Goal: Check status: Check status

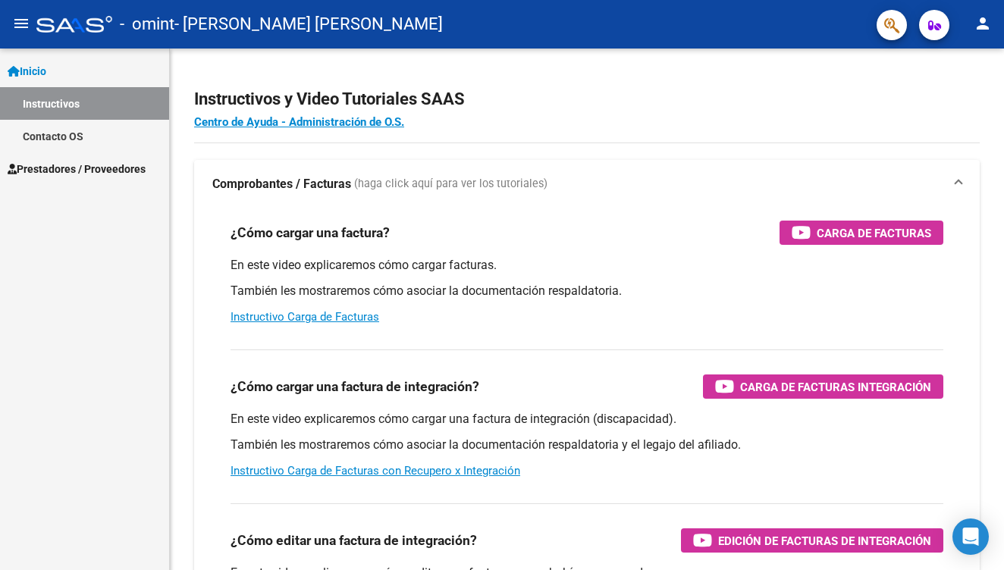
click at [74, 161] on span "Prestadores / Proveedores" at bounding box center [77, 169] width 138 height 17
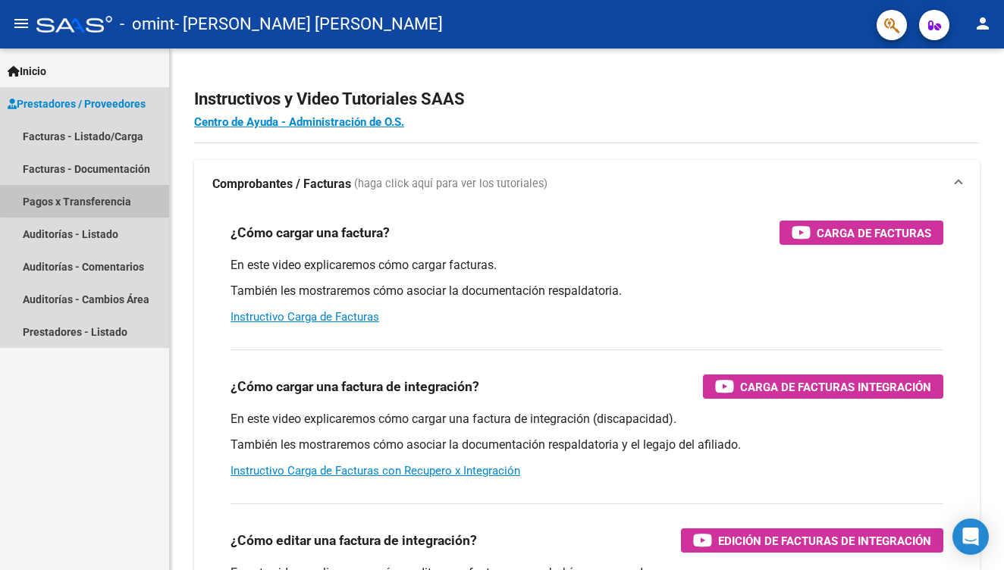
click at [93, 200] on link "Pagos x Transferencia" at bounding box center [84, 201] width 169 height 33
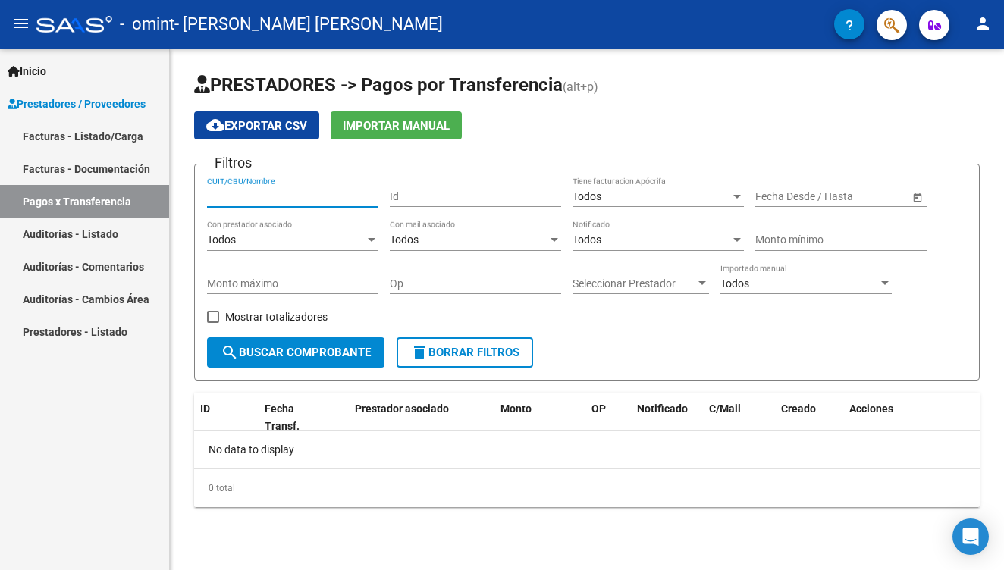
click at [322, 197] on input "CUIT/CBU/Nombre" at bounding box center [292, 196] width 171 height 13
type input "27339543637"
click at [331, 353] on span "search Buscar Comprobante" at bounding box center [296, 353] width 150 height 14
click at [99, 325] on link "Prestadores - Listado" at bounding box center [84, 332] width 169 height 33
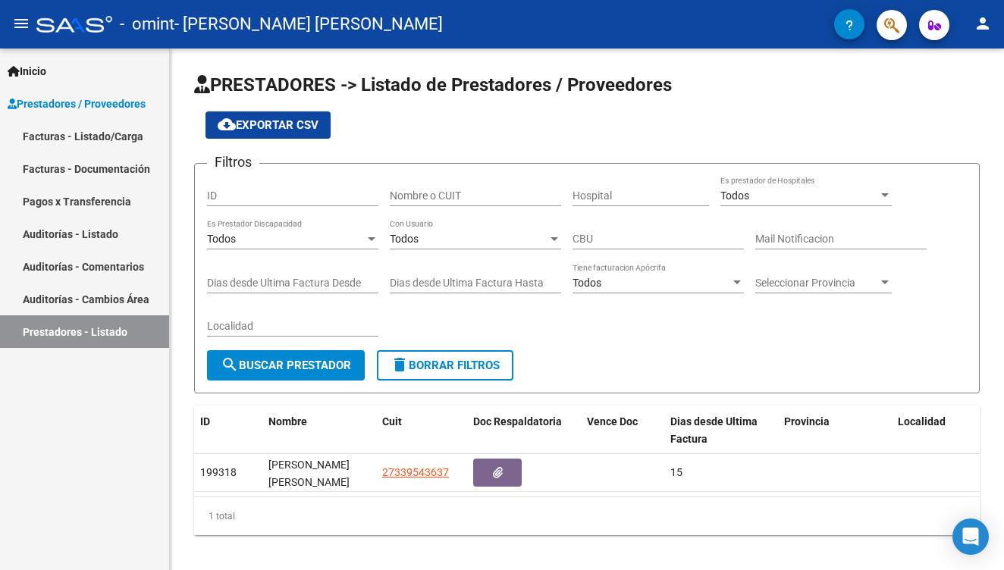
click at [91, 62] on link "Inicio" at bounding box center [84, 71] width 169 height 33
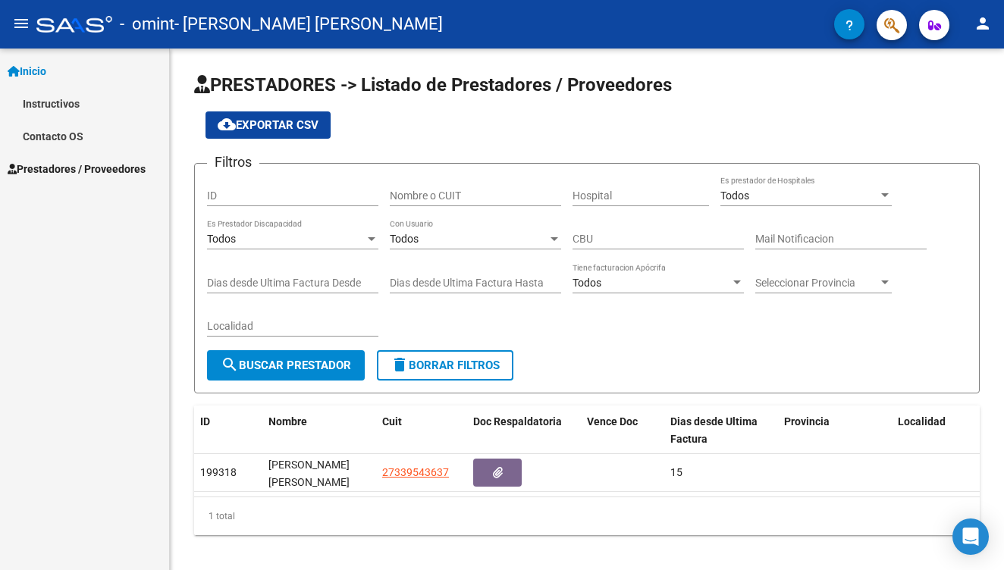
click at [61, 76] on link "Inicio" at bounding box center [84, 71] width 169 height 33
click at [61, 103] on span "Prestadores / Proveedores" at bounding box center [77, 104] width 138 height 17
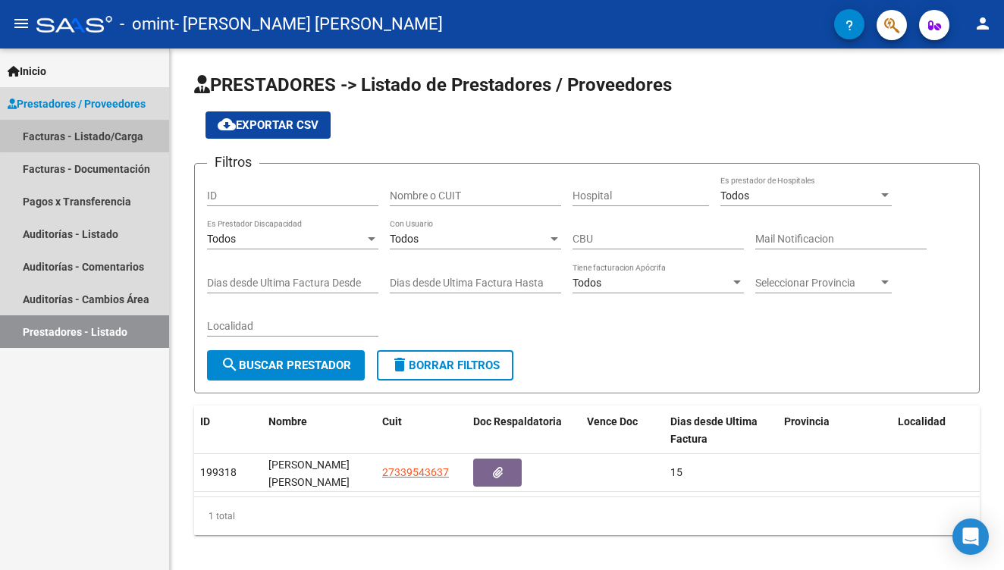
click at [88, 135] on link "Facturas - Listado/Carga" at bounding box center [84, 136] width 169 height 33
